Goal: Information Seeking & Learning: Learn about a topic

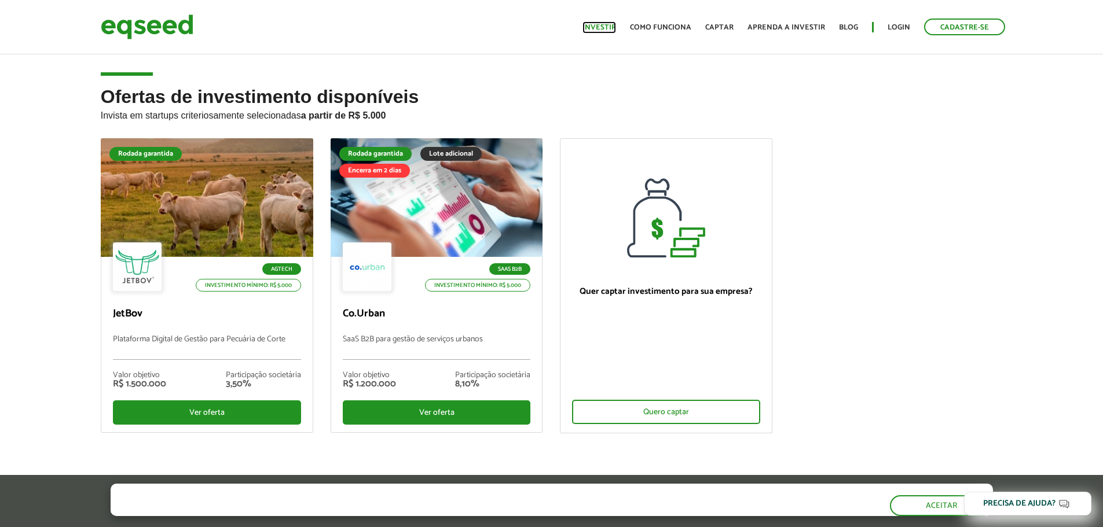
click at [604, 27] on link "Investir" at bounding box center [599, 28] width 34 height 8
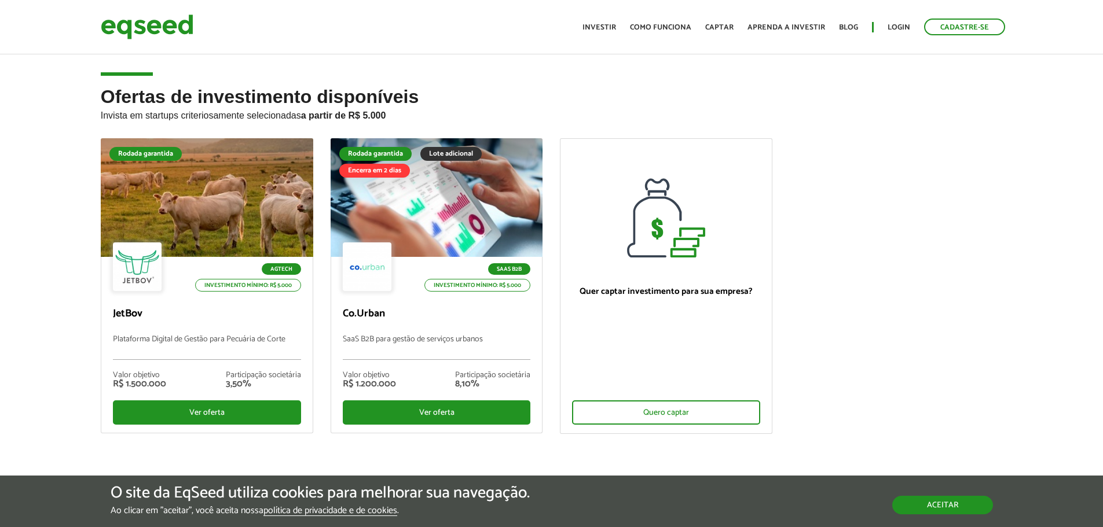
click at [947, 504] on button "Aceitar" at bounding box center [942, 505] width 101 height 19
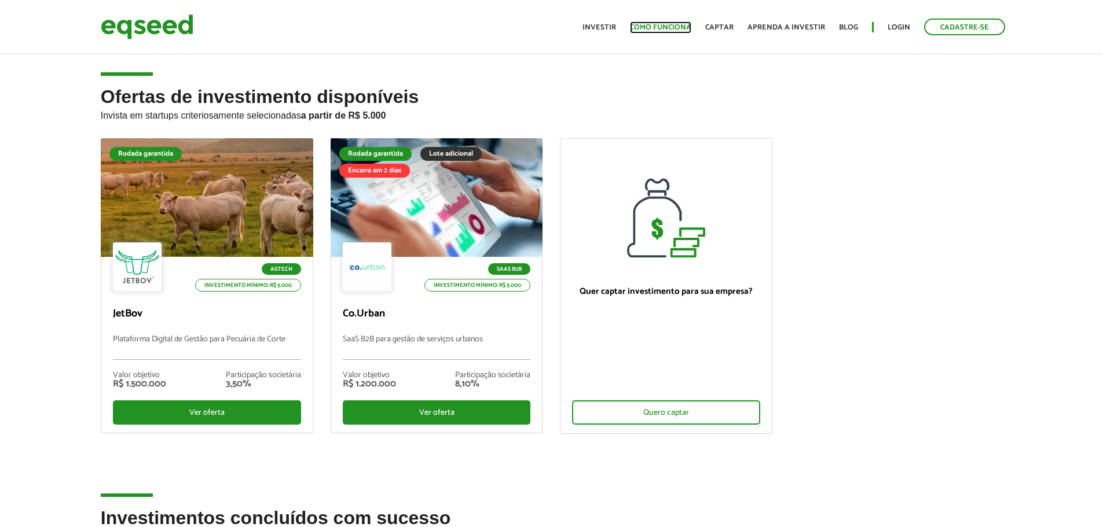
click at [669, 28] on link "Como funciona" at bounding box center [660, 28] width 61 height 8
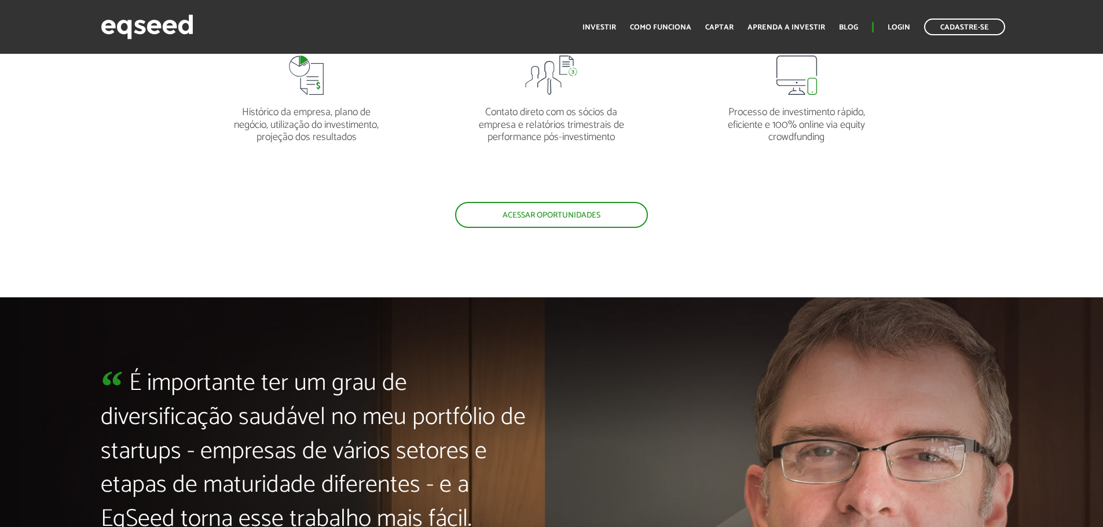
scroll to position [2084, 0]
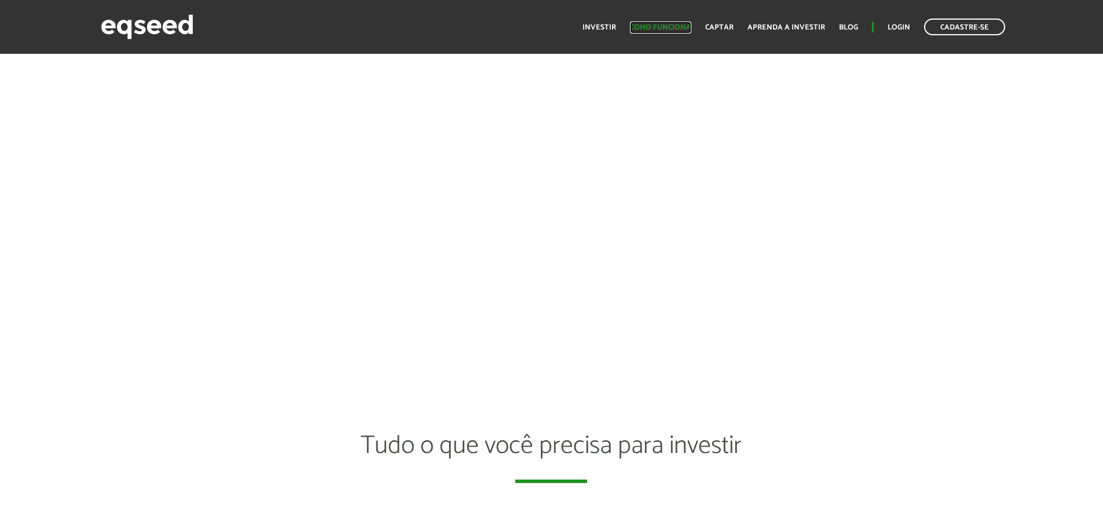
click at [676, 24] on link "Como funciona" at bounding box center [660, 28] width 61 height 8
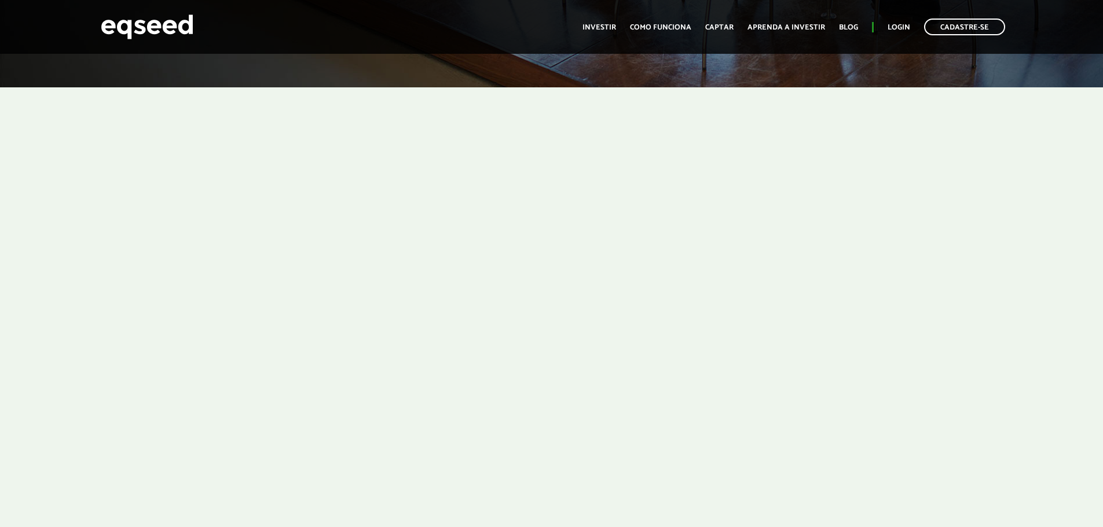
scroll to position [378, 0]
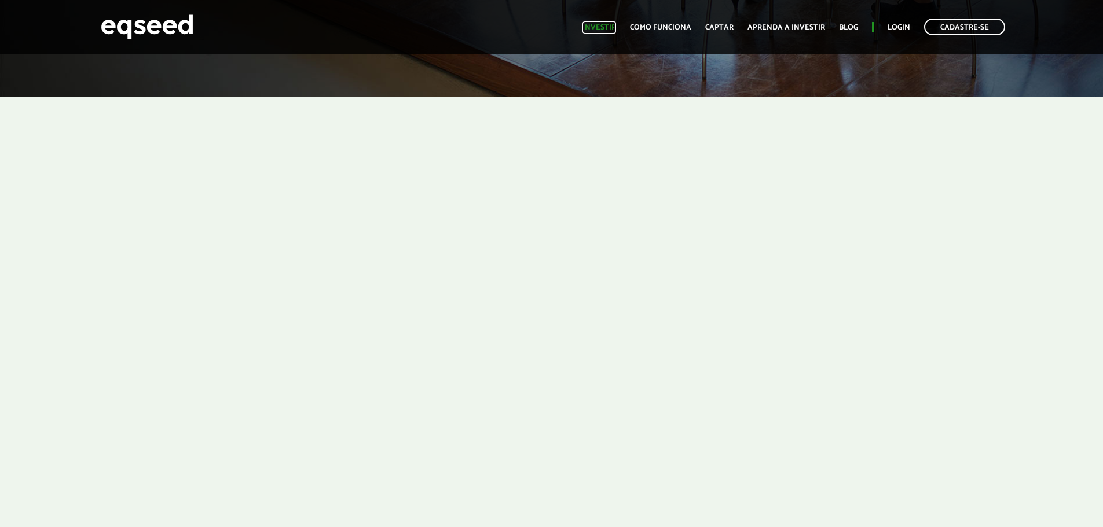
click at [608, 27] on link "Investir" at bounding box center [599, 28] width 34 height 8
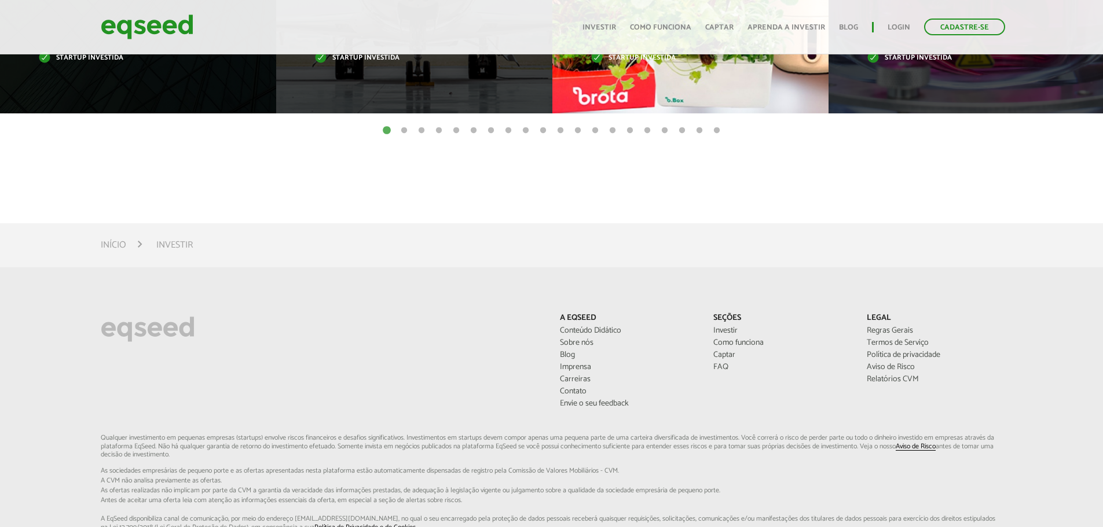
scroll to position [667, 0]
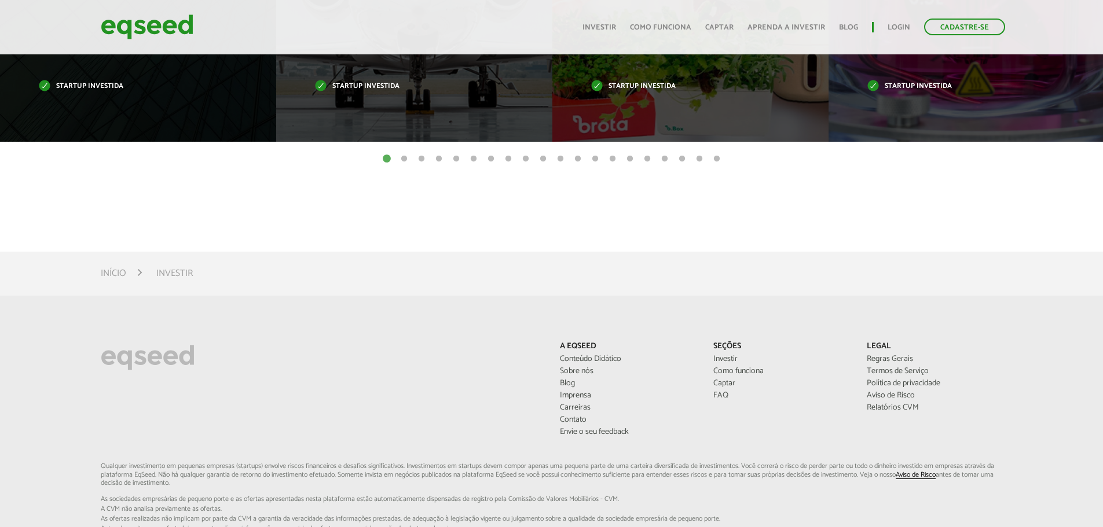
click at [659, 159] on button "17" at bounding box center [665, 159] width 12 height 12
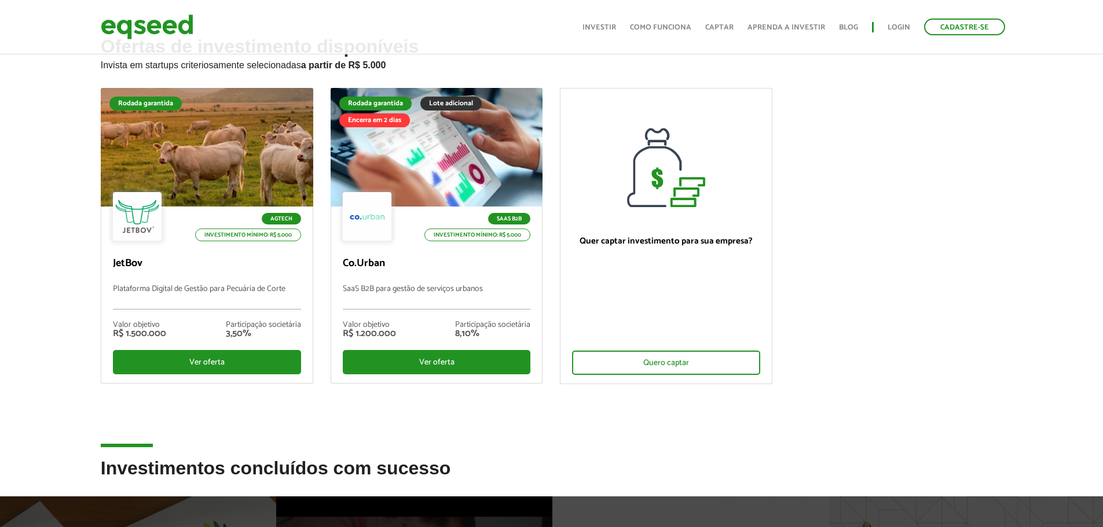
scroll to position [0, 0]
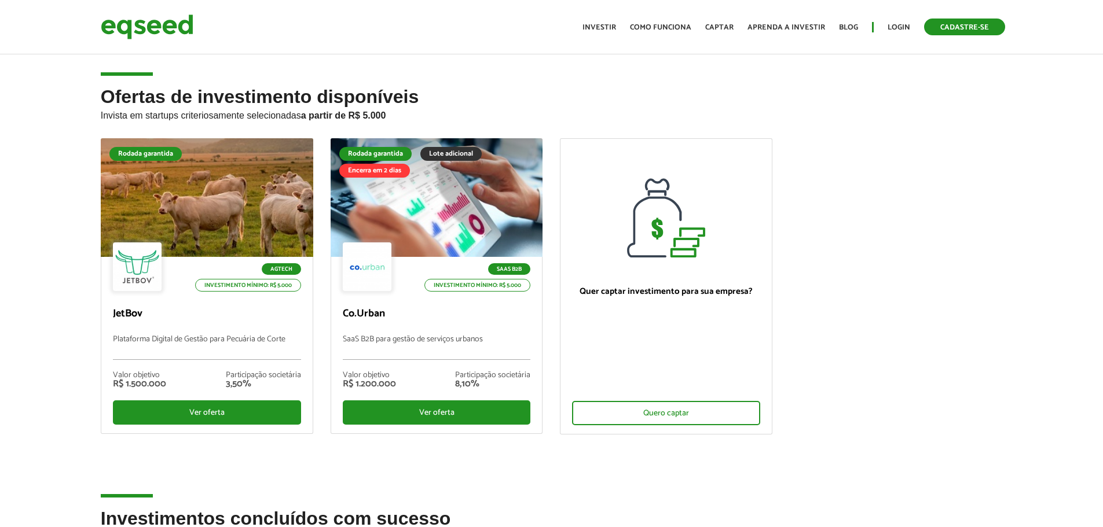
click at [967, 24] on link "Cadastre-se" at bounding box center [964, 27] width 81 height 17
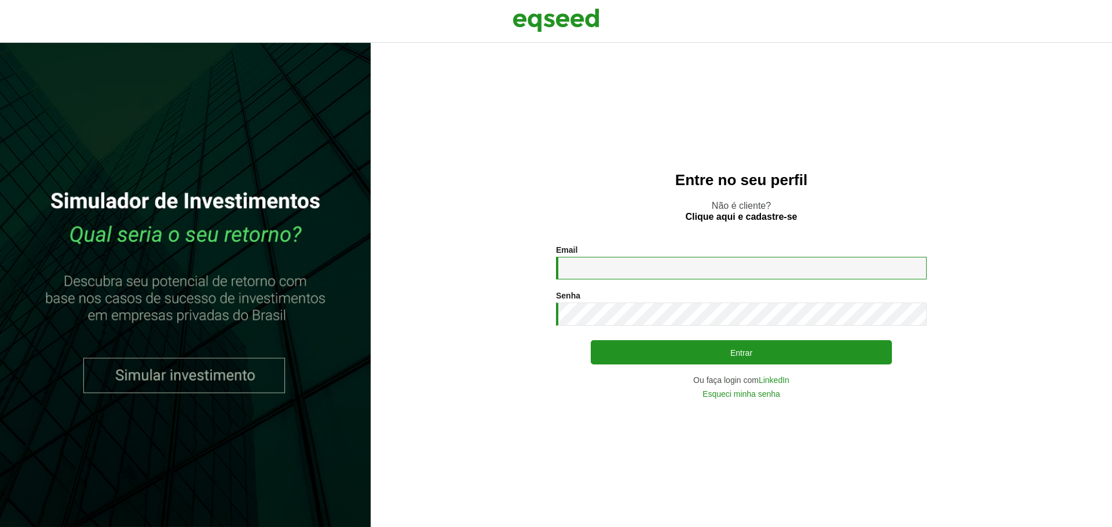
click at [671, 273] on input "Email *" at bounding box center [741, 268] width 371 height 23
type input "**********"
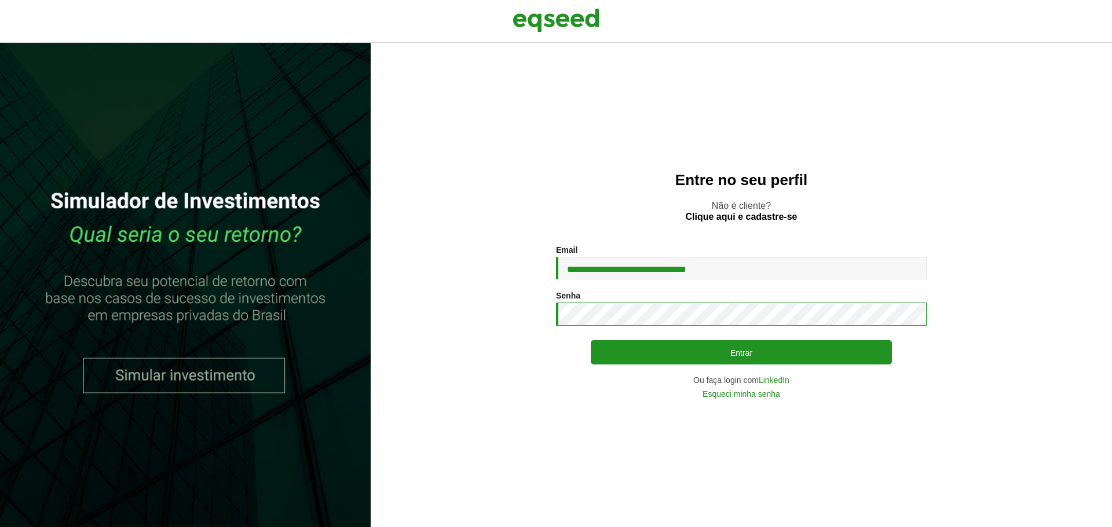
click at [590, 340] on button "Entrar" at bounding box center [740, 352] width 301 height 24
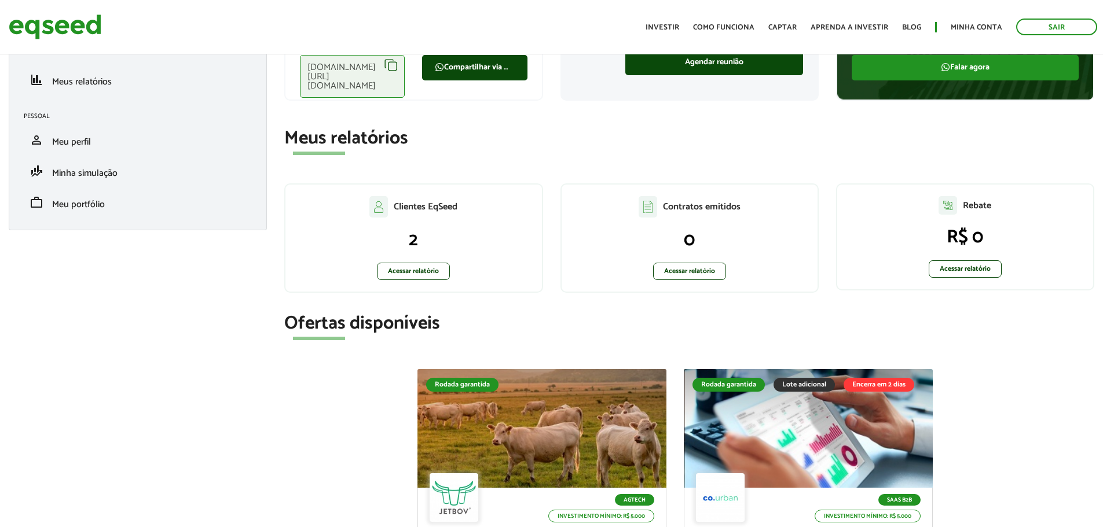
scroll to position [174, 0]
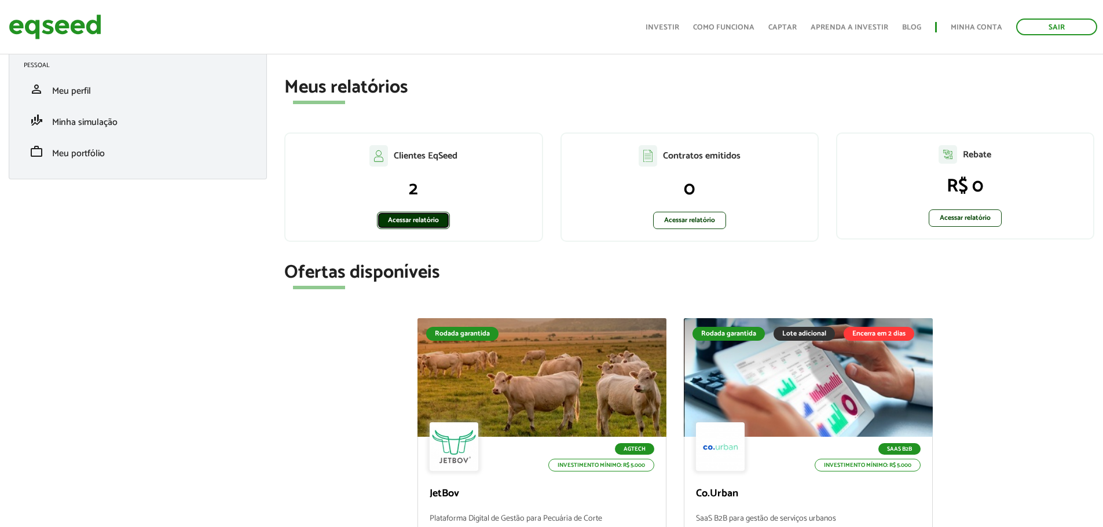
click at [417, 223] on link "Acessar relatório" at bounding box center [413, 220] width 73 height 17
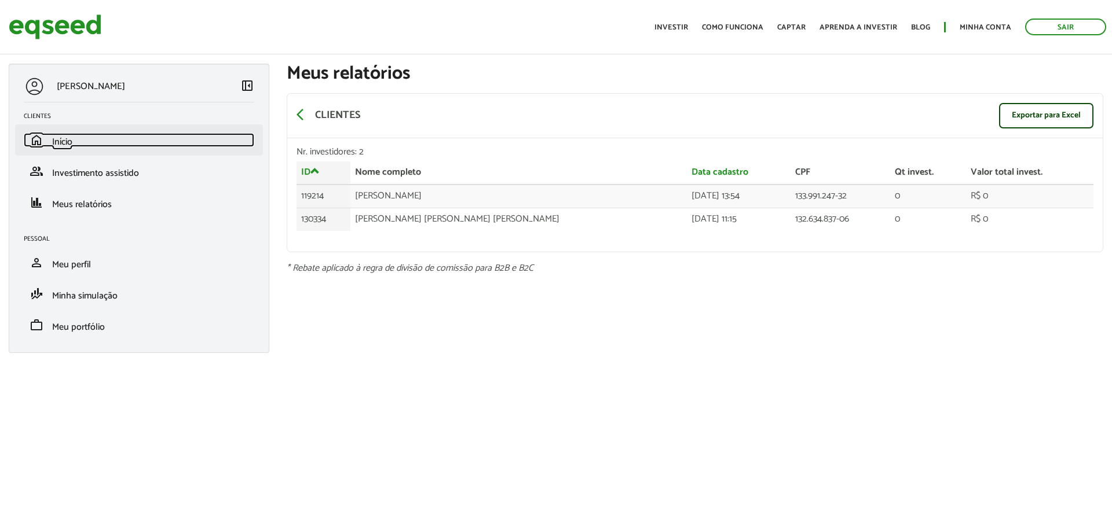
click at [72, 142] on span "Início" at bounding box center [62, 142] width 20 height 16
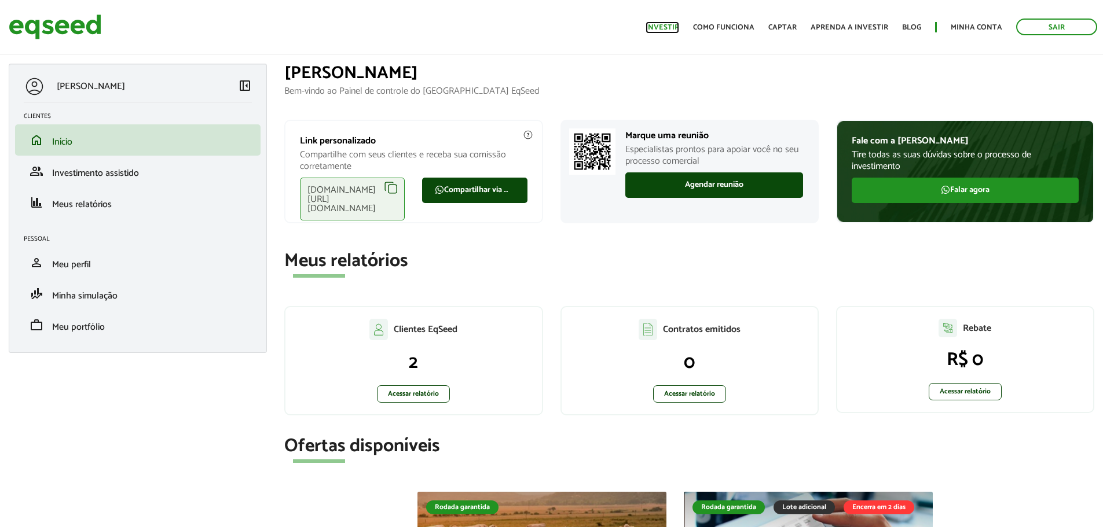
click at [671, 28] on link "Investir" at bounding box center [662, 28] width 34 height 8
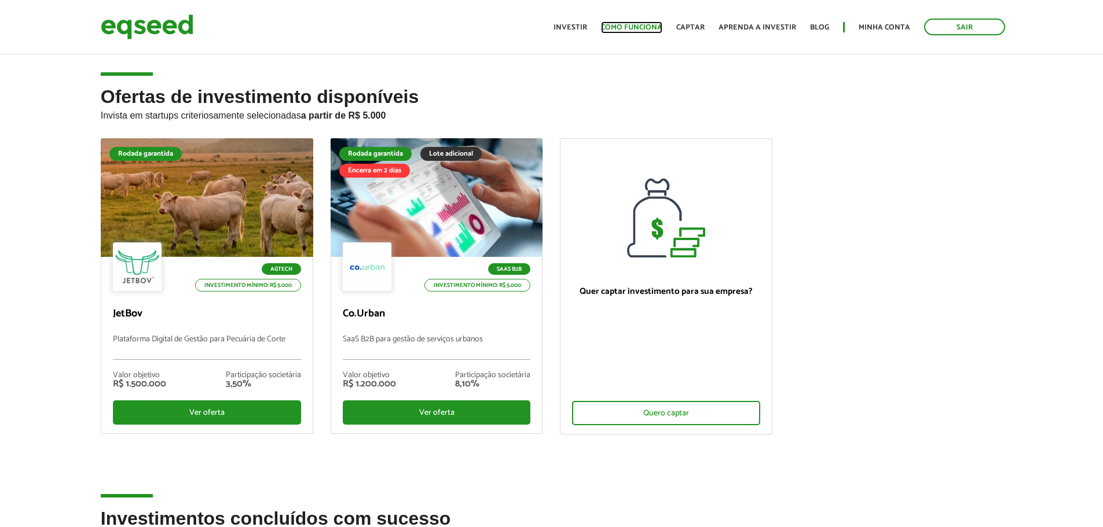
click at [633, 27] on link "Como funciona" at bounding box center [631, 28] width 61 height 8
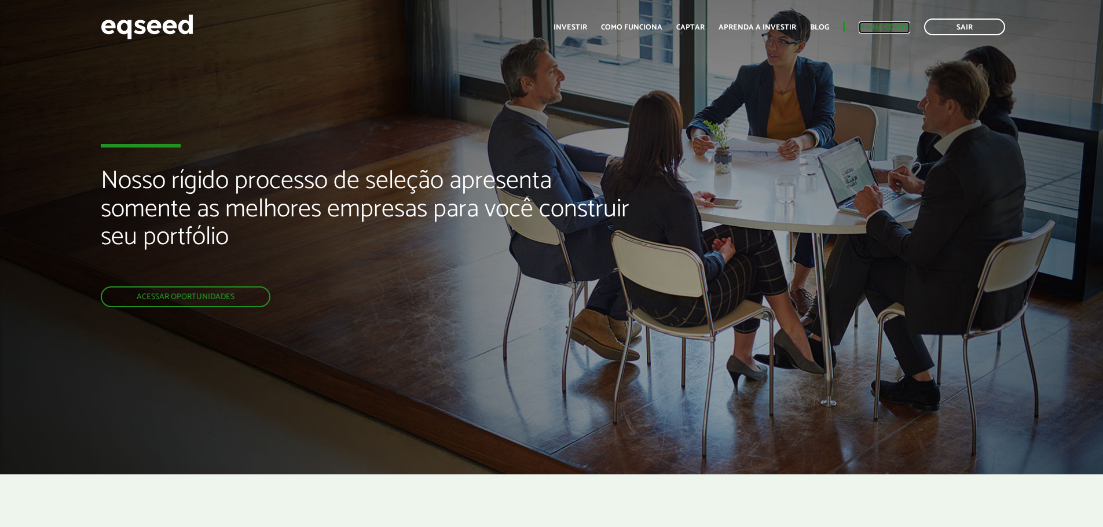
click at [876, 27] on link "Minha conta" at bounding box center [885, 28] width 52 height 8
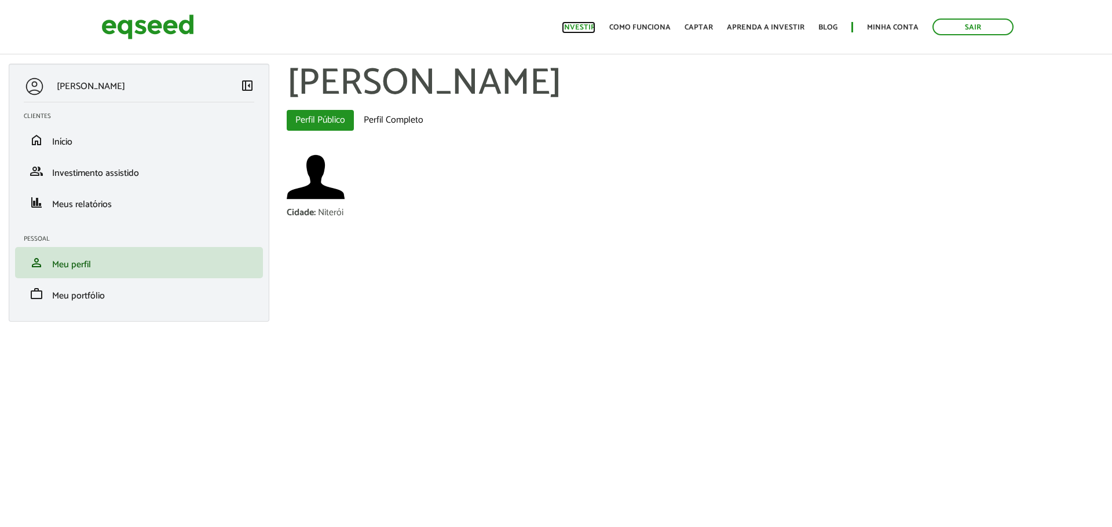
click at [578, 25] on link "Investir" at bounding box center [579, 28] width 34 height 8
